Goal: Task Accomplishment & Management: Manage account settings

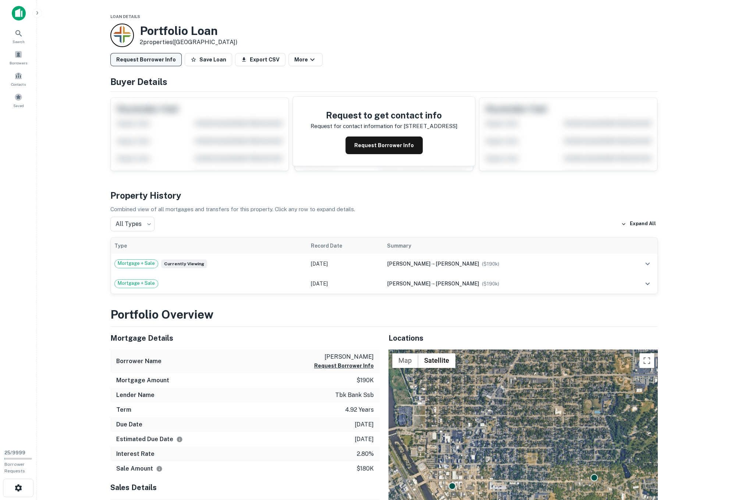
click at [151, 60] on button "Request Borrower Info" at bounding box center [145, 59] width 71 height 13
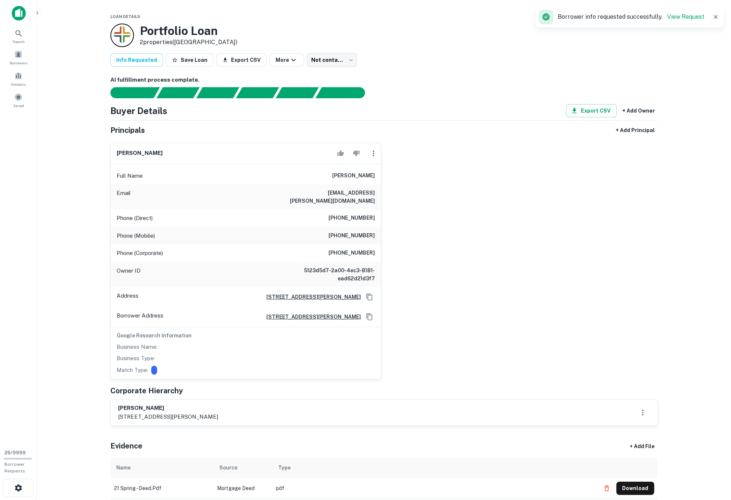
click at [65, 162] on main "Loan Details Portfolio Loan 2 properties (IL) Info Requested Save Loan Export C…" at bounding box center [384, 250] width 694 height 500
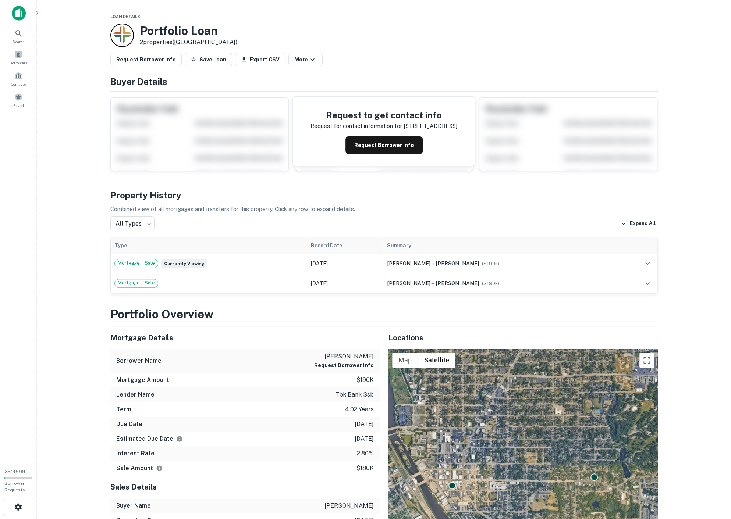
click at [138, 61] on button "Request Borrower Info" at bounding box center [145, 59] width 71 height 13
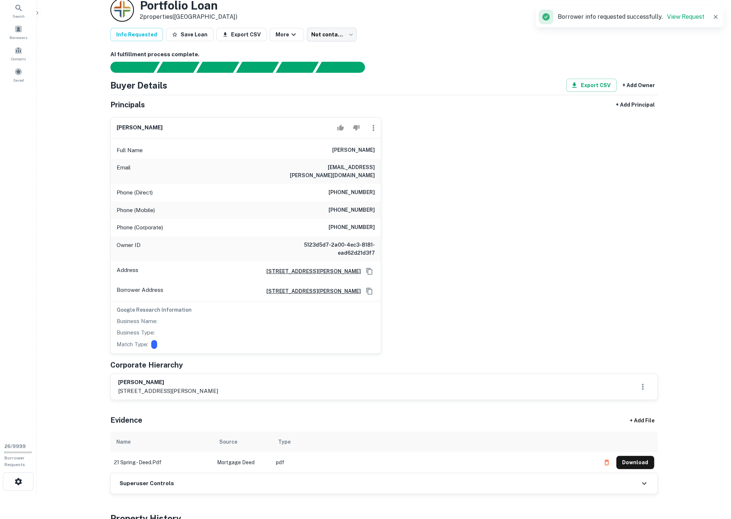
scroll to position [15, 0]
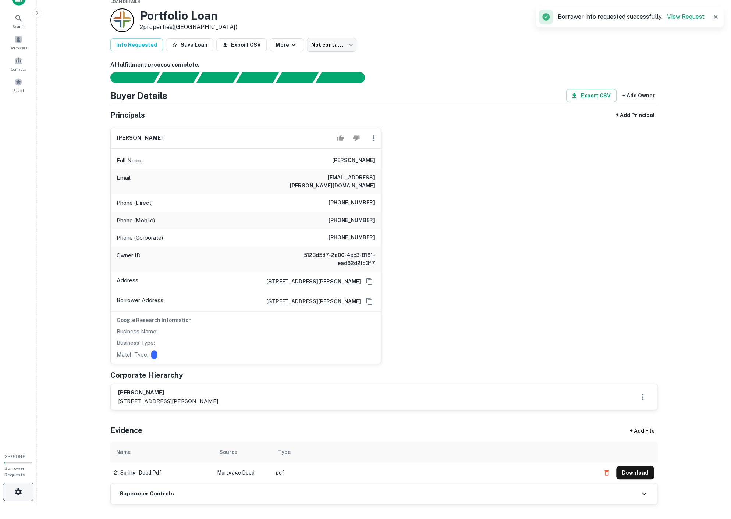
click at [17, 485] on button "button" at bounding box center [18, 492] width 31 height 18
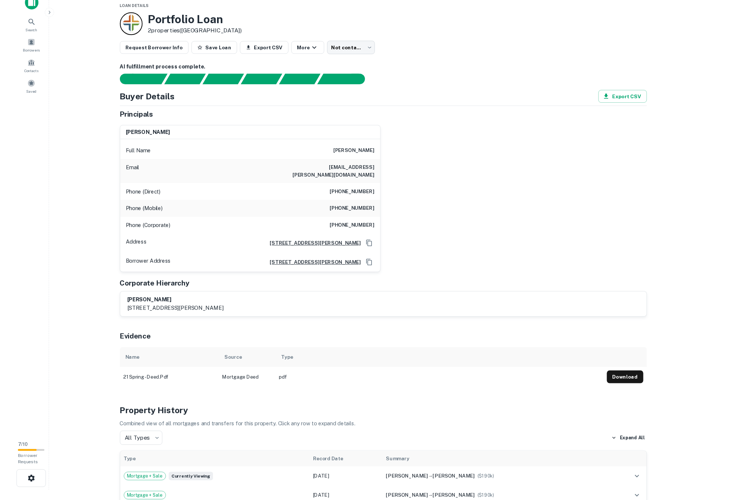
scroll to position [8, 0]
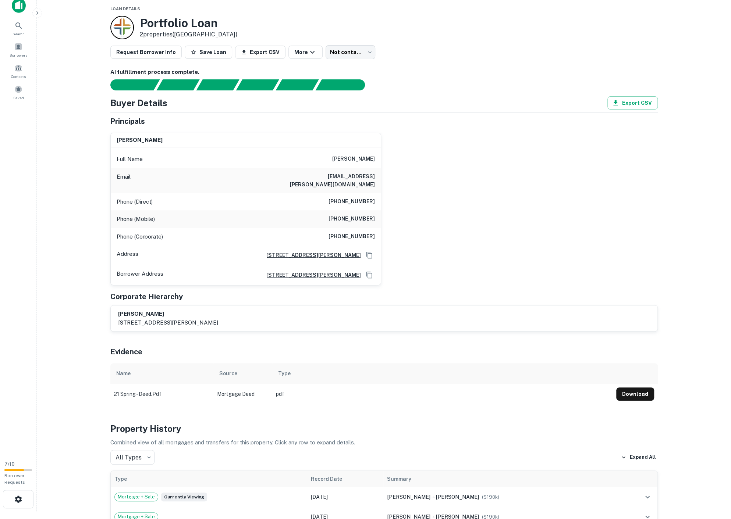
click at [371, 252] on icon "Copy Address" at bounding box center [369, 255] width 7 height 7
